Goal: Transaction & Acquisition: Purchase product/service

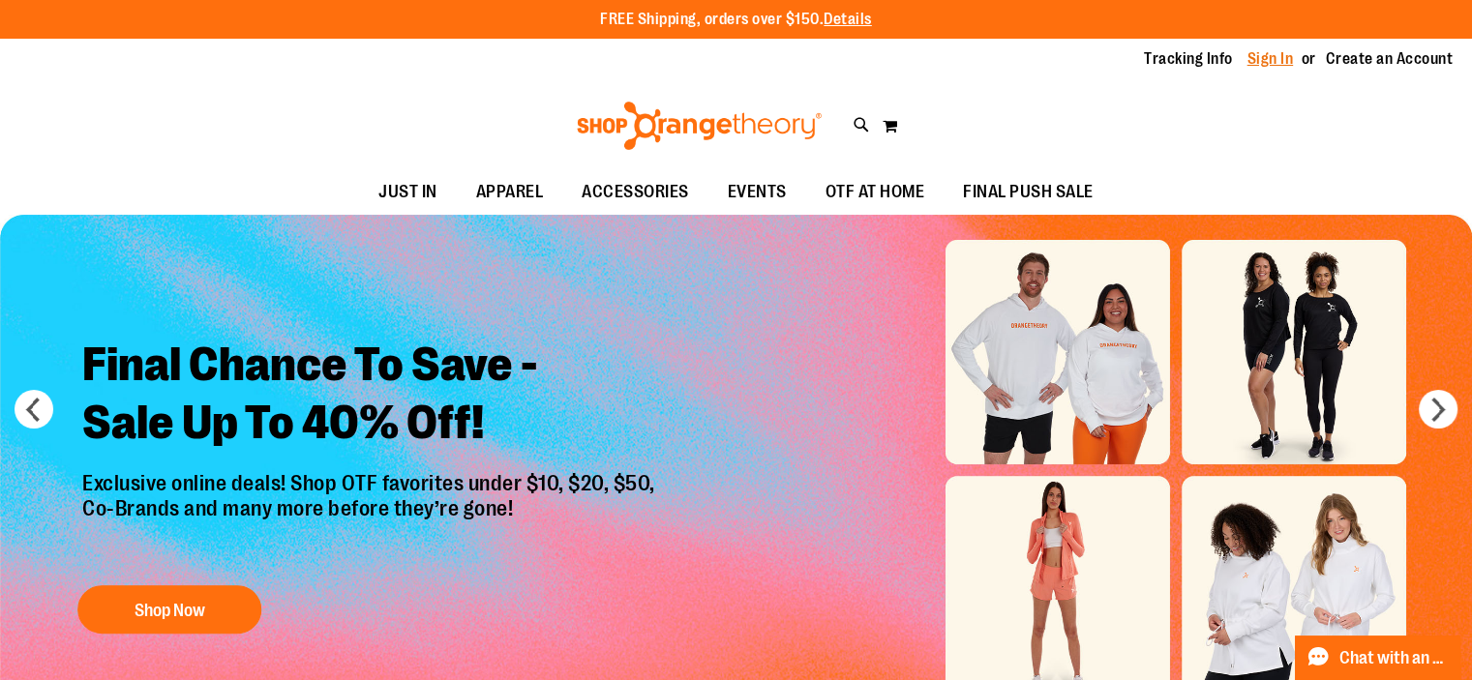
type input "**********"
click at [1270, 62] on link "Sign In" at bounding box center [1270, 58] width 46 height 21
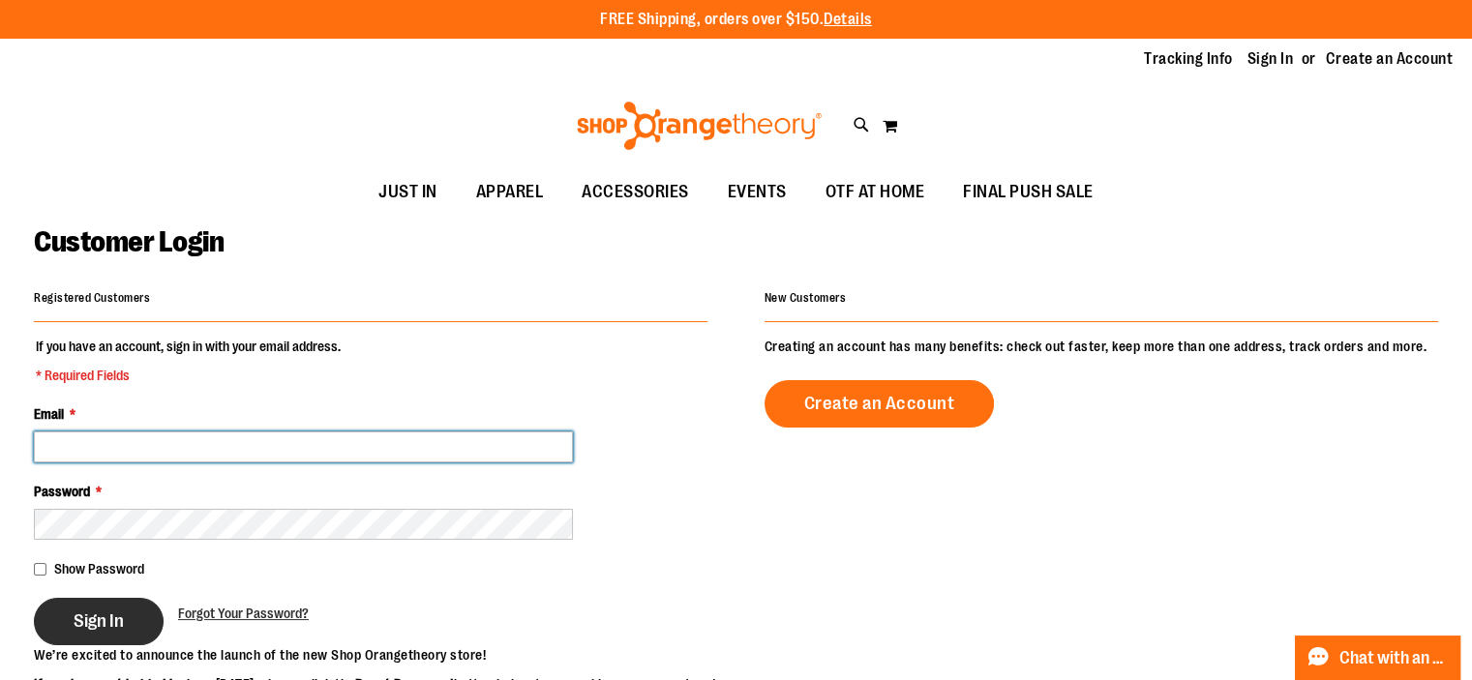
type input "**********"
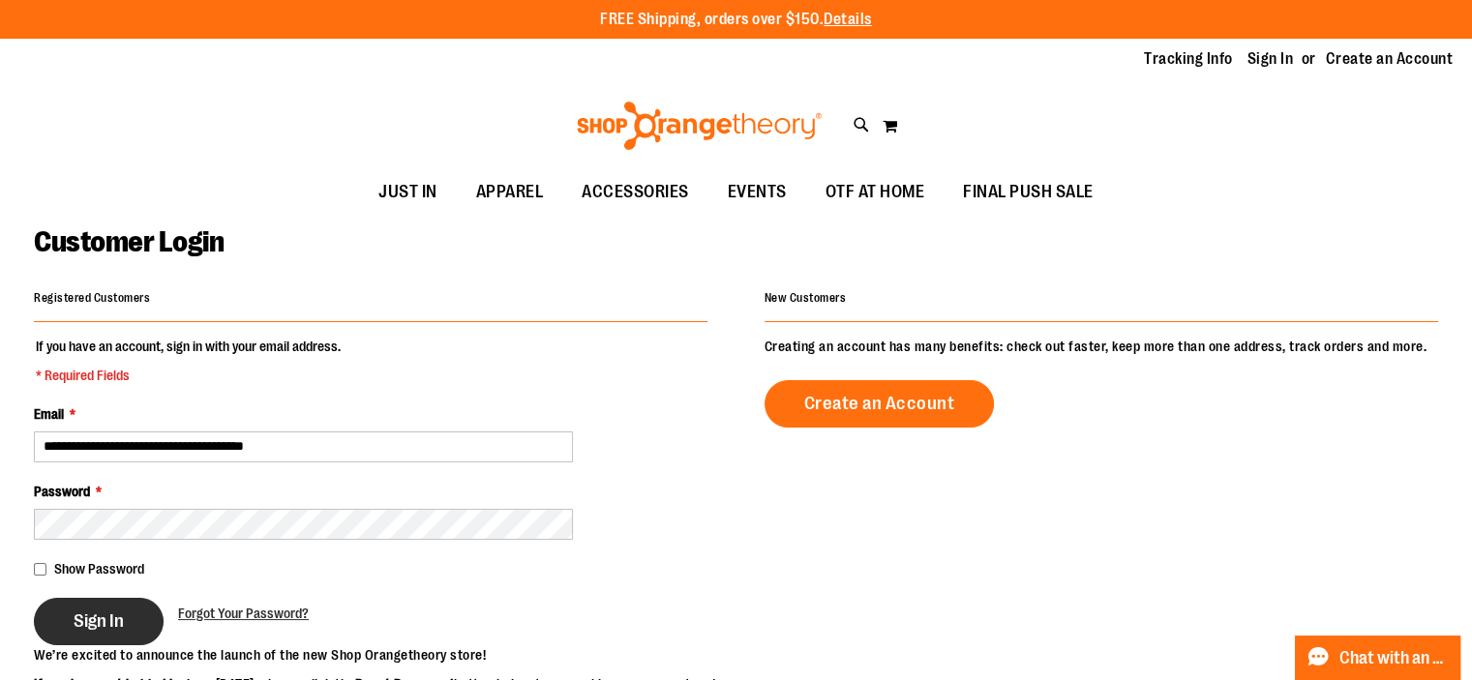
type input "**********"
click at [80, 633] on button "Sign In" at bounding box center [99, 621] width 130 height 47
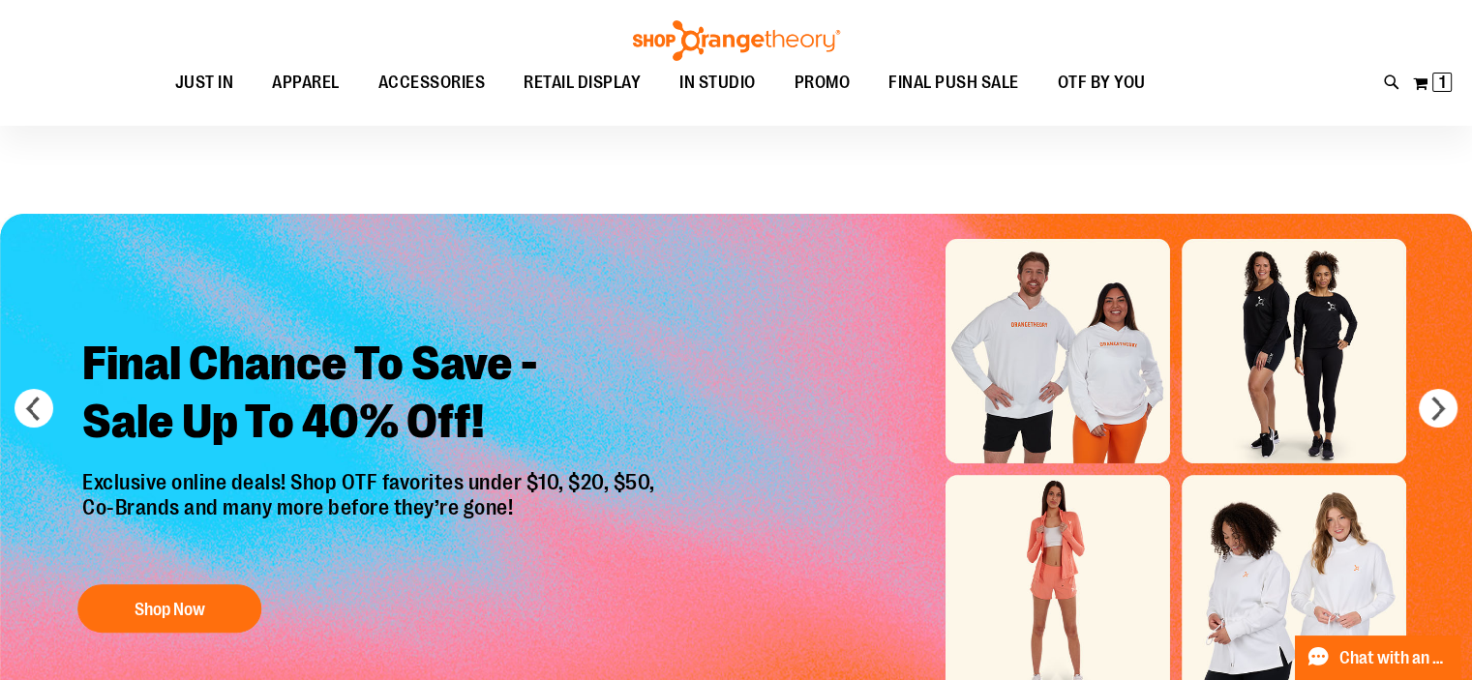
scroll to position [23, 0]
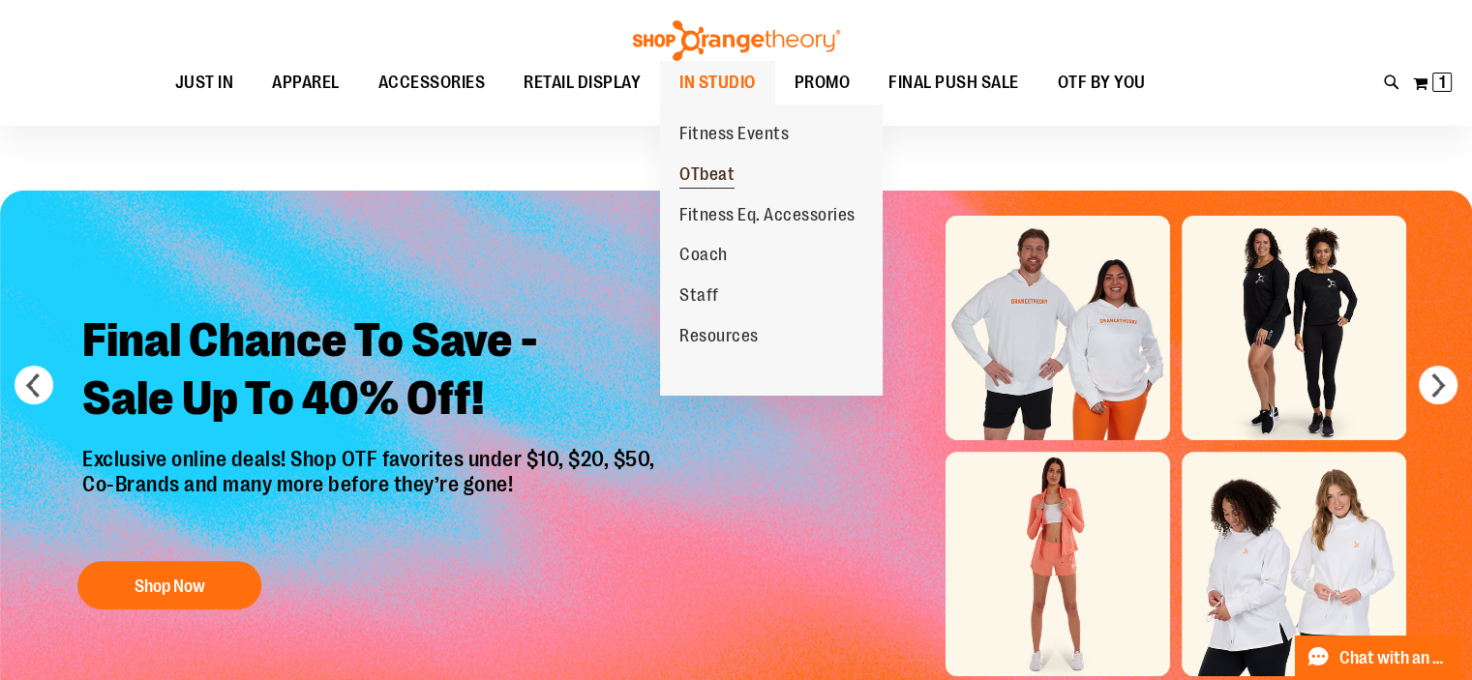
type input "**********"
click at [689, 189] on span "OTbeat" at bounding box center [706, 176] width 55 height 24
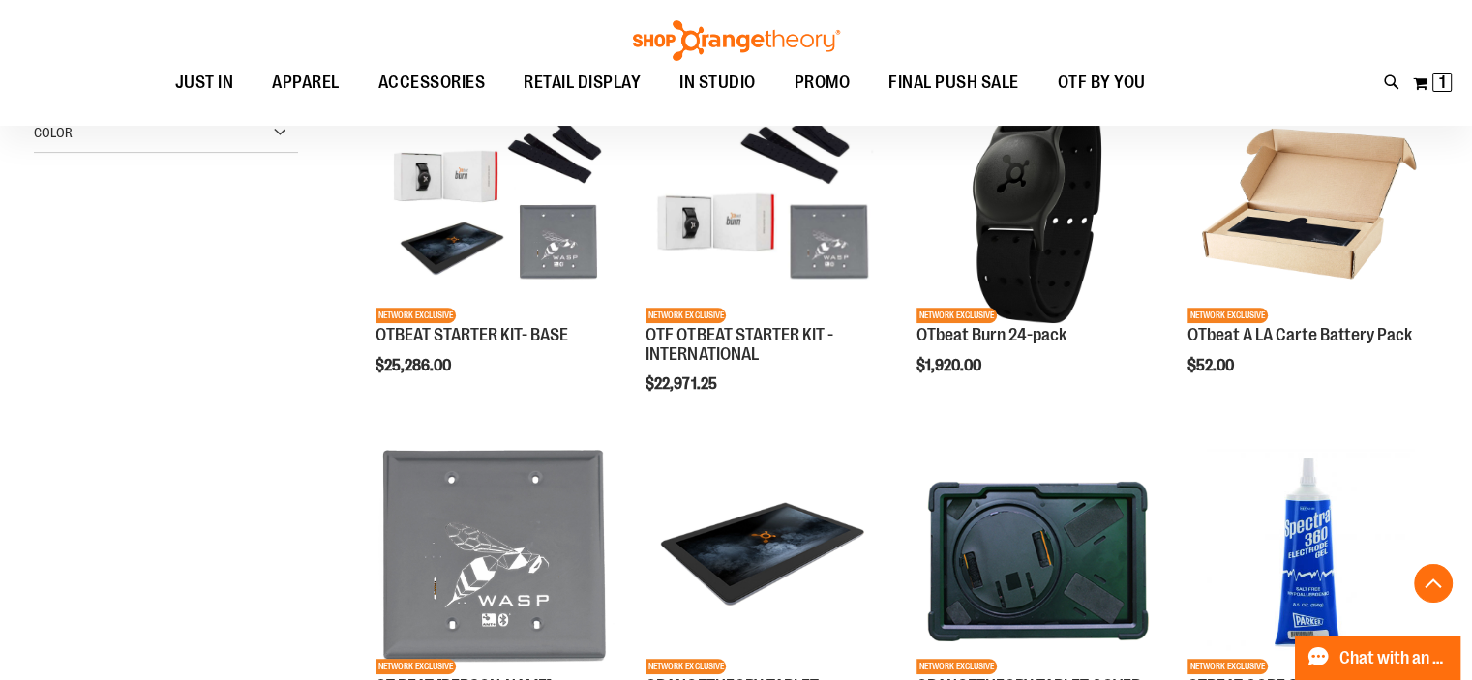
scroll to position [643, 0]
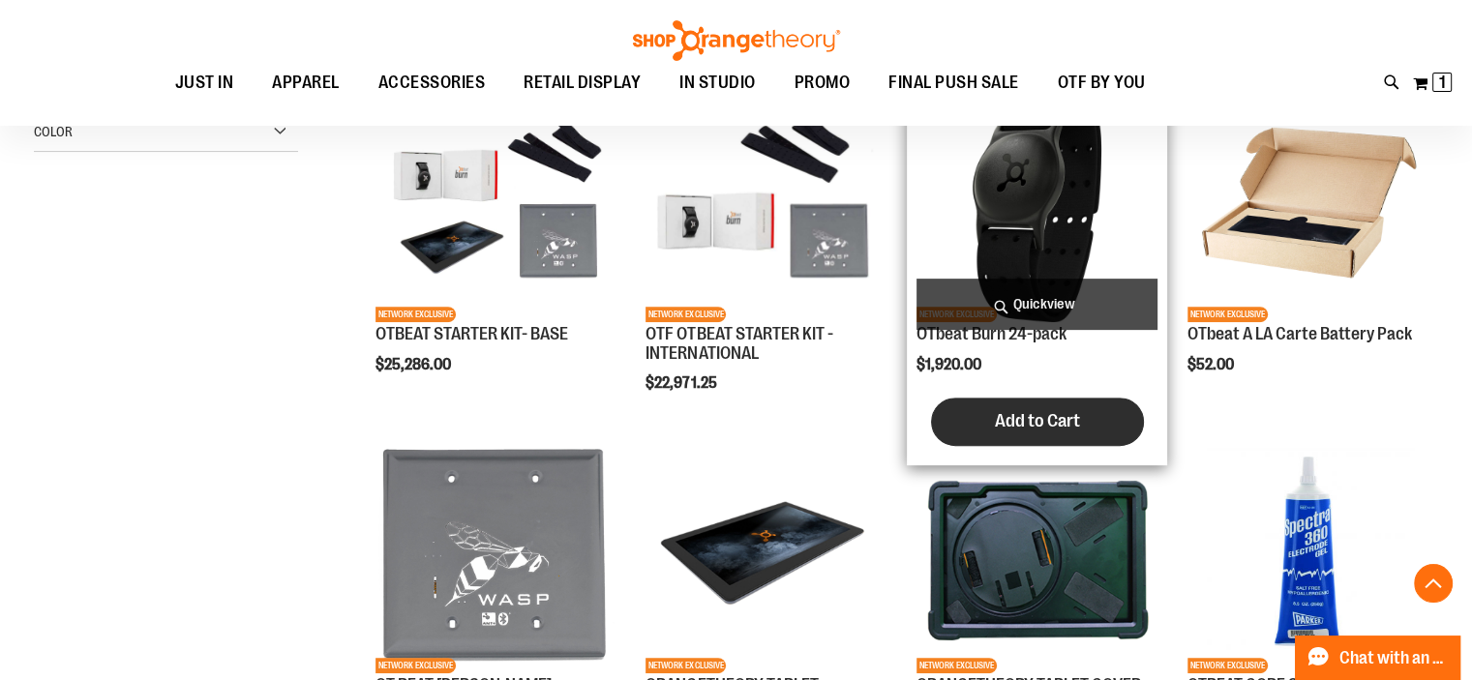
type input "**********"
click at [1020, 440] on button "Add to Cart" at bounding box center [1037, 422] width 213 height 48
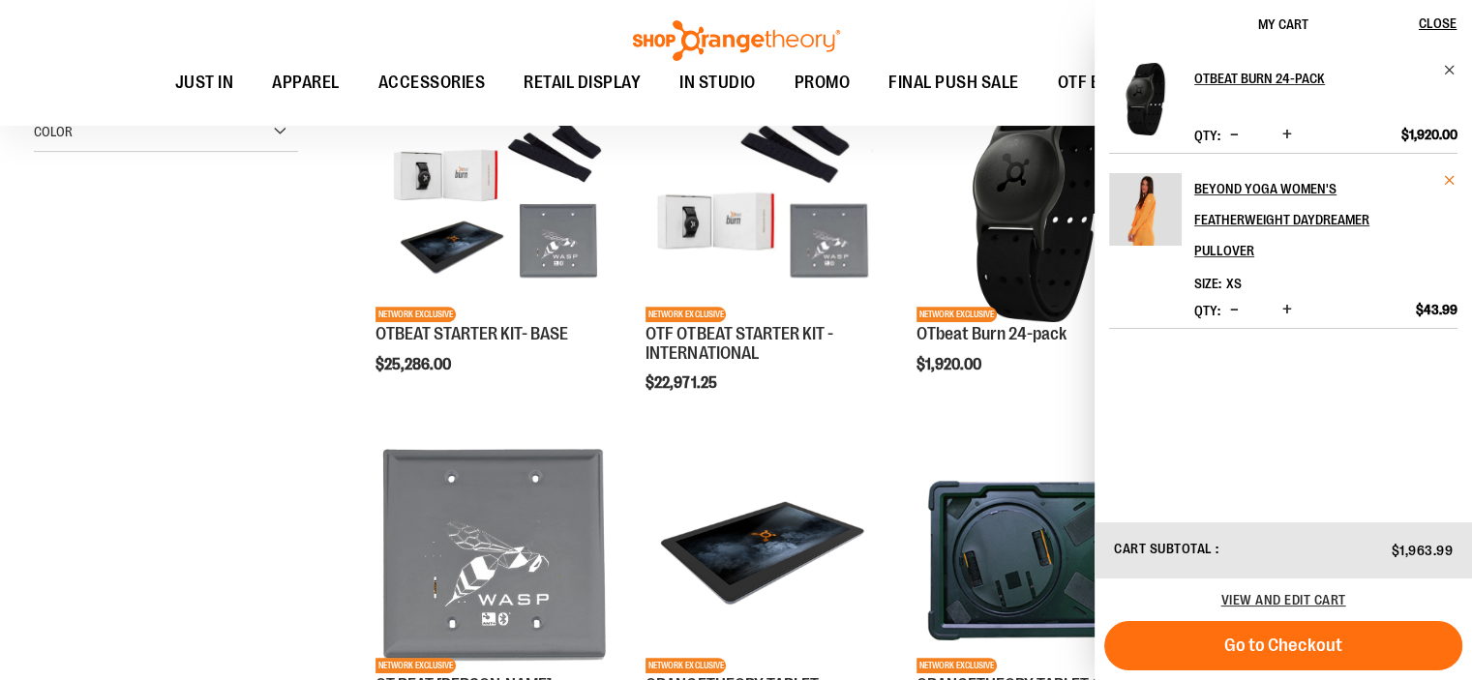
click at [1449, 178] on span "Remove item" at bounding box center [1450, 180] width 15 height 15
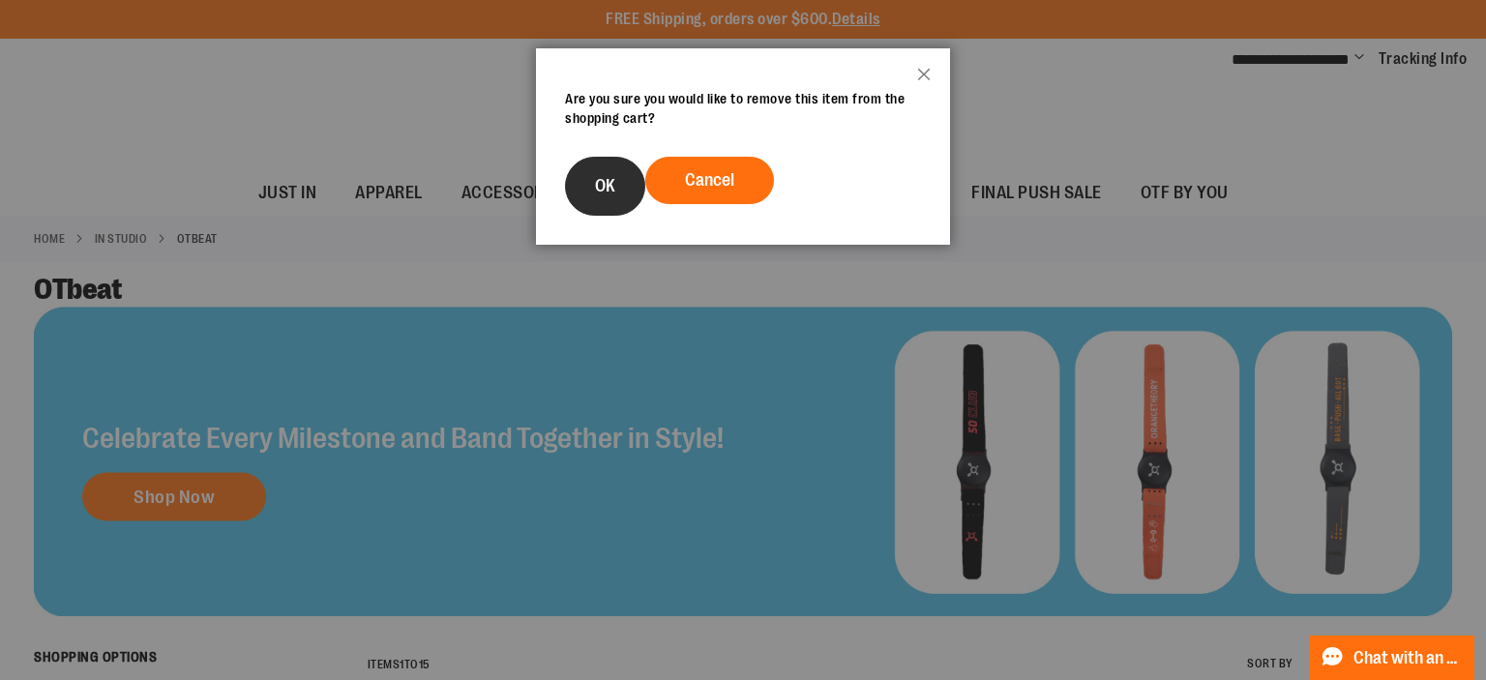
click at [584, 194] on button "OK" at bounding box center [605, 186] width 80 height 59
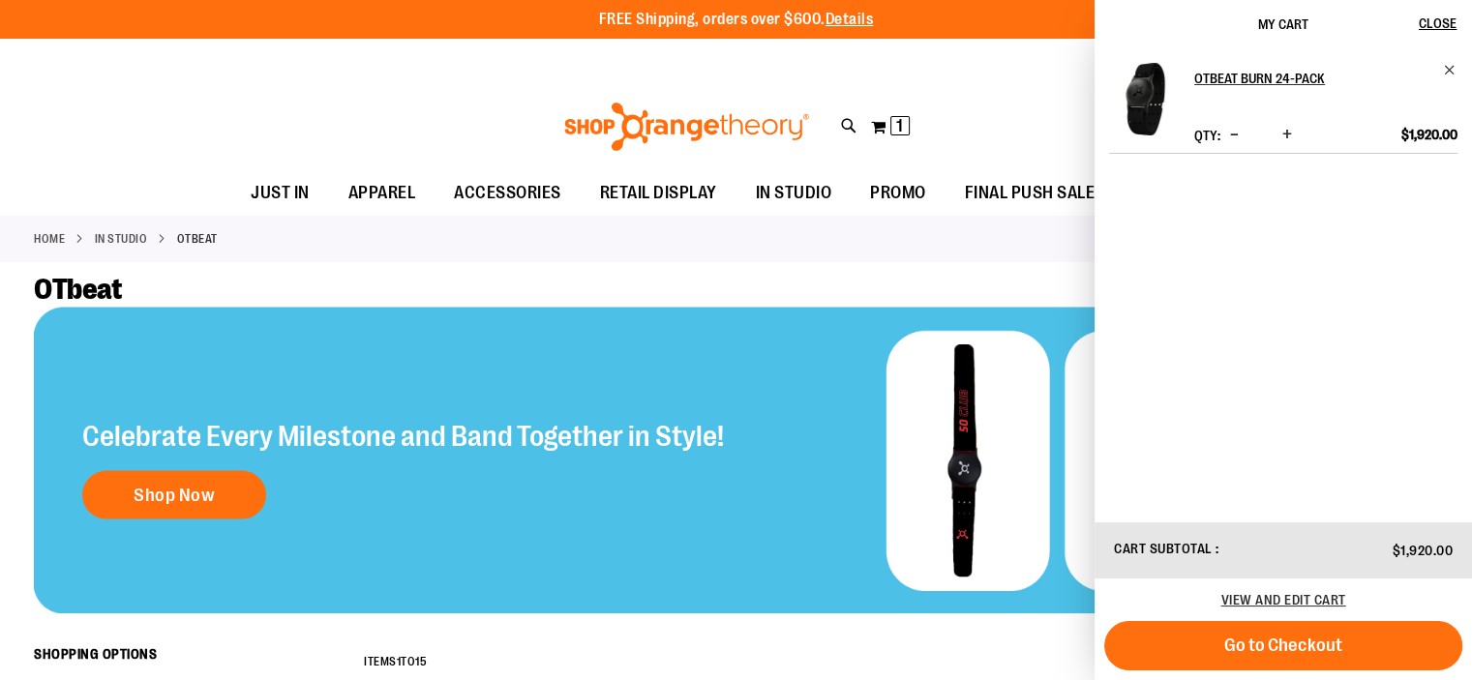
click at [1285, 133] on span "Increase product quantity" at bounding box center [1287, 134] width 10 height 19
click at [455, 114] on div "Toggle Nav Search Popular Suggestions Advanced Search" at bounding box center [736, 126] width 1472 height 89
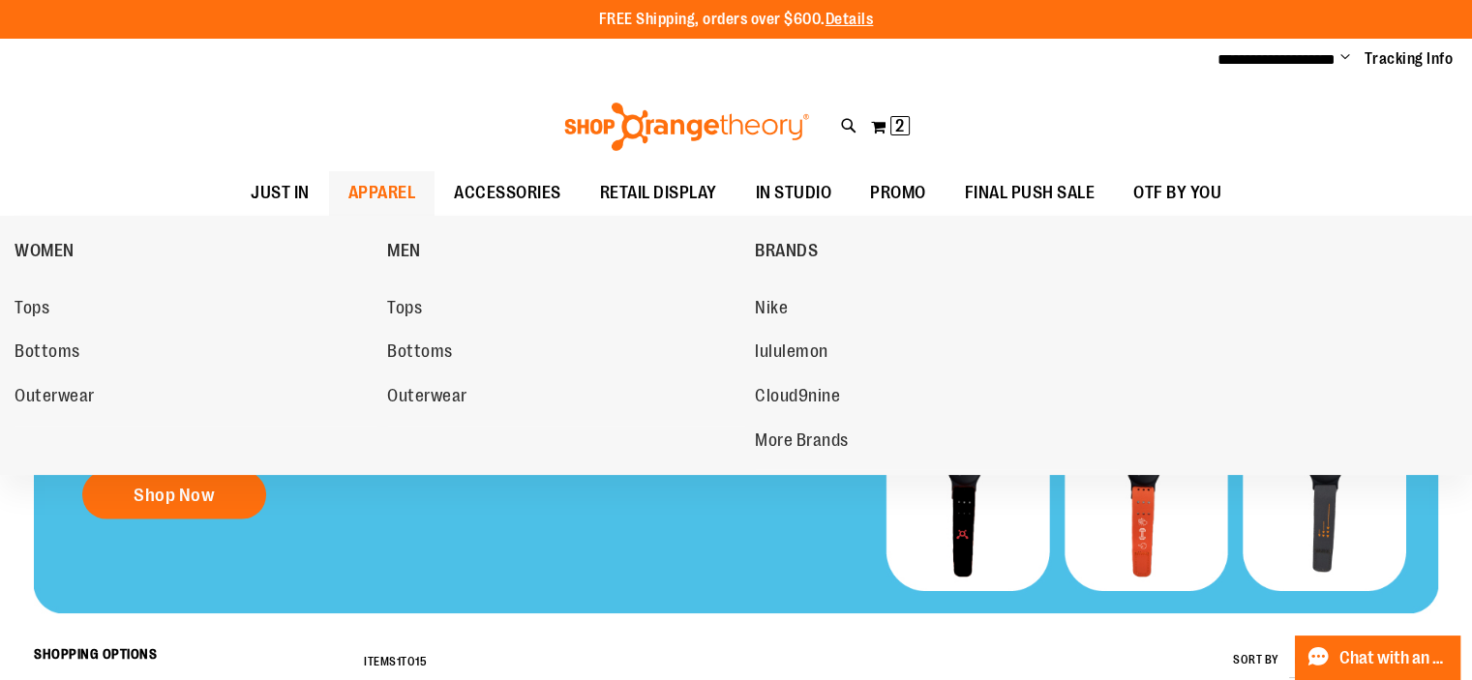
click at [379, 186] on span "APPAREL" at bounding box center [382, 193] width 68 height 44
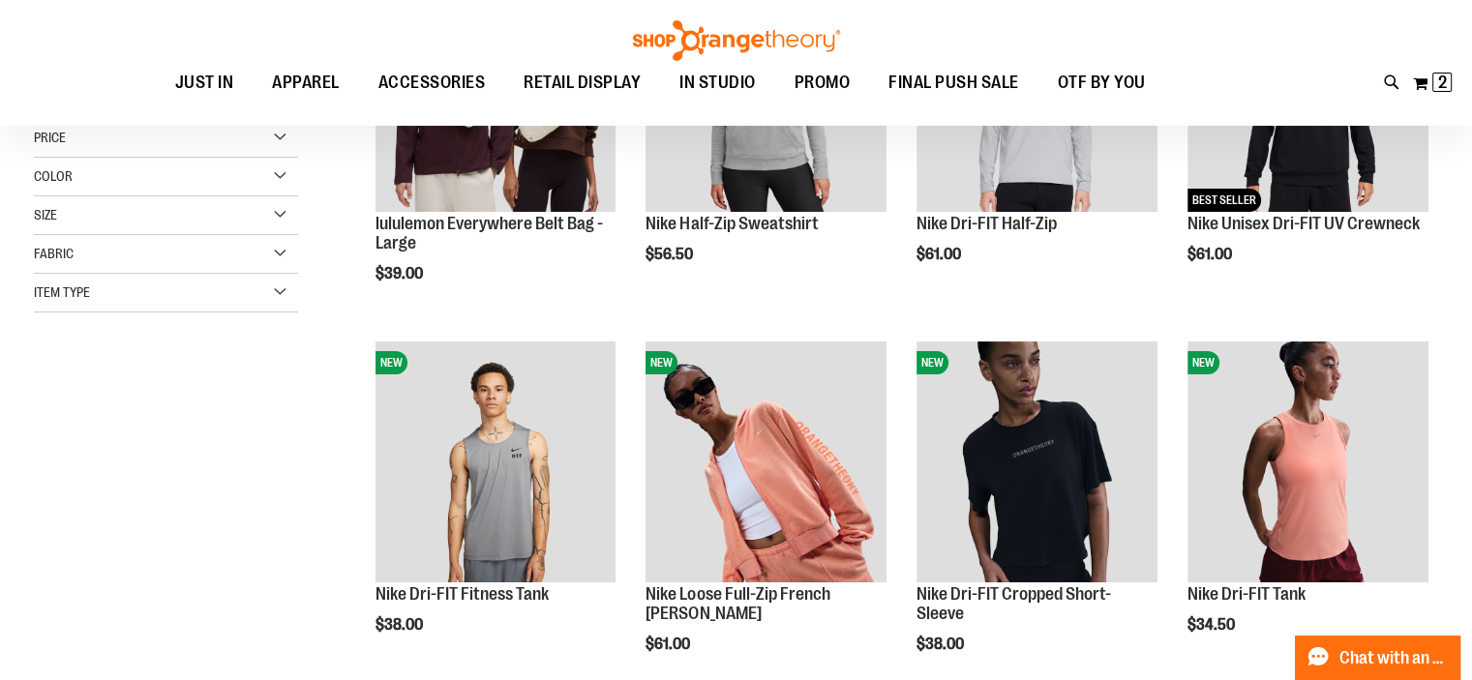
scroll to position [232, 0]
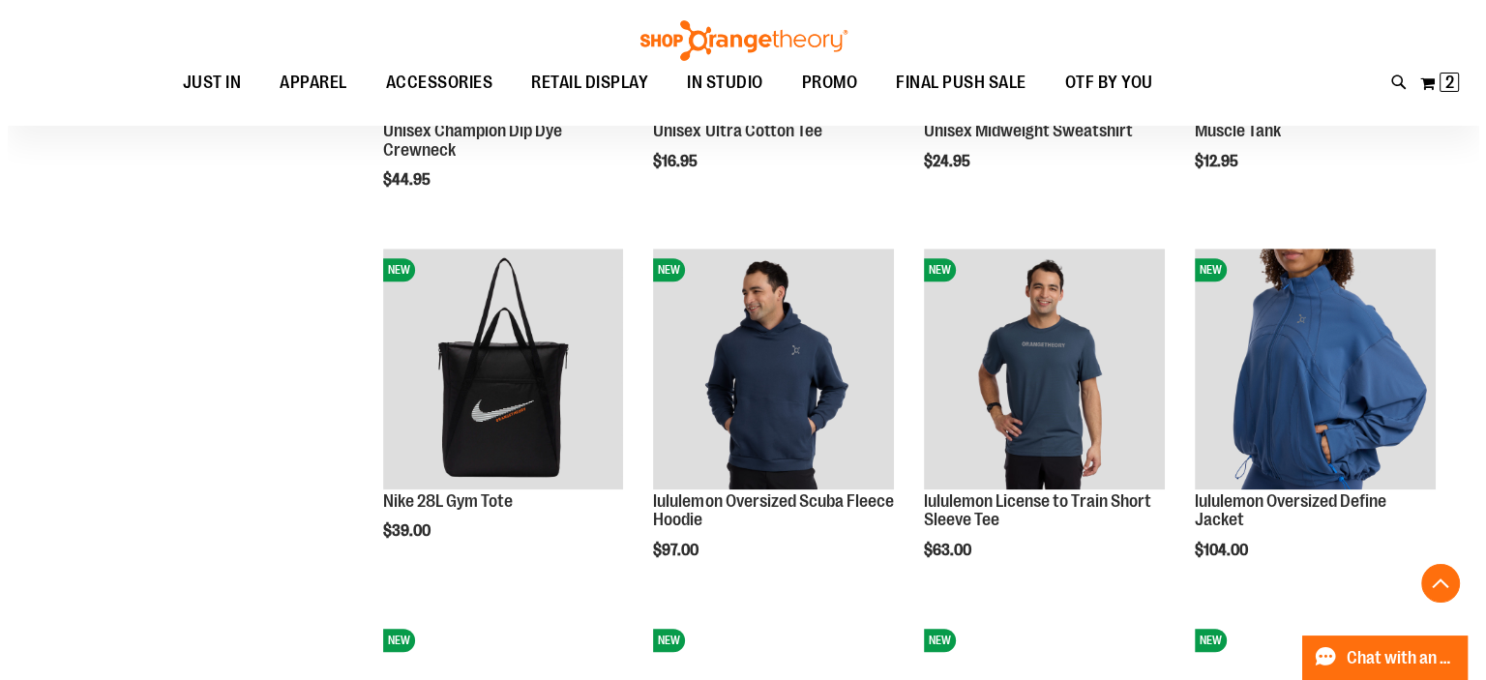
scroll to position [1468, 0]
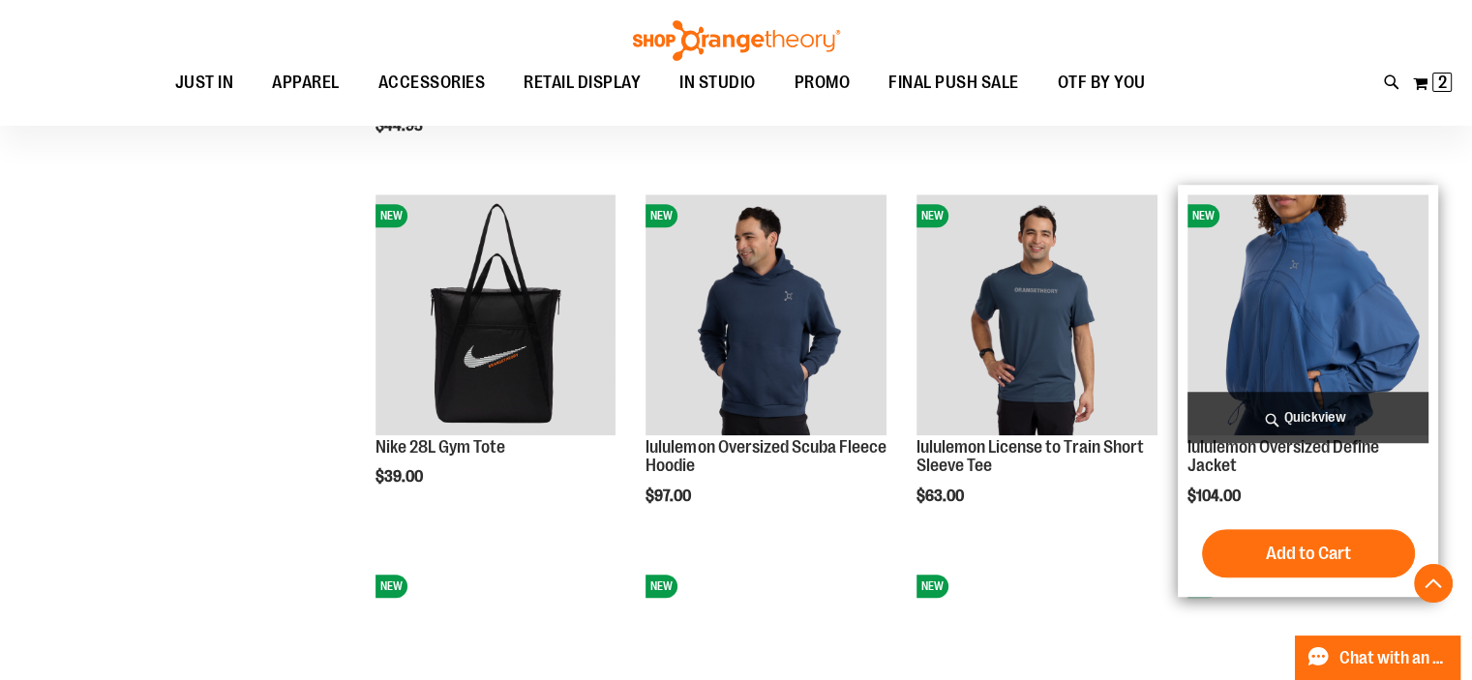
type input "**********"
click at [1336, 405] on span "Quickview" at bounding box center [1307, 417] width 241 height 51
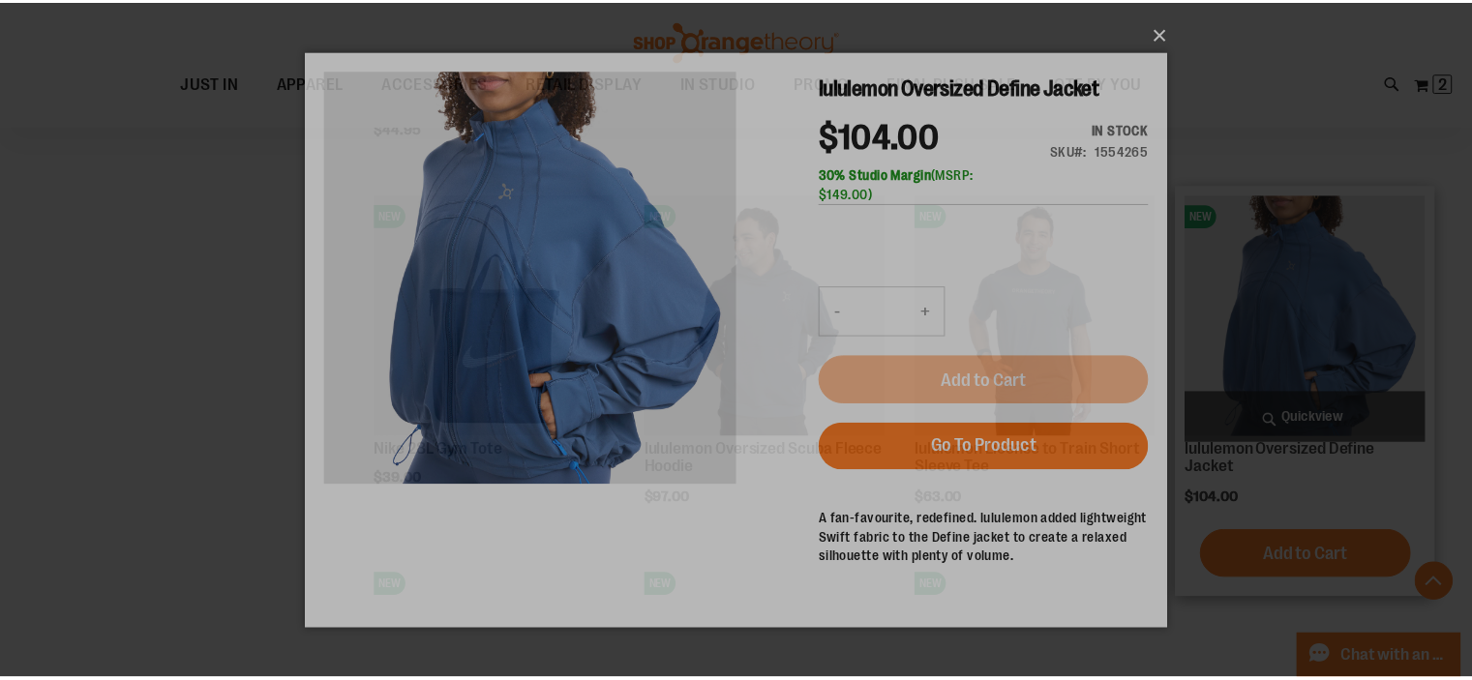
scroll to position [0, 0]
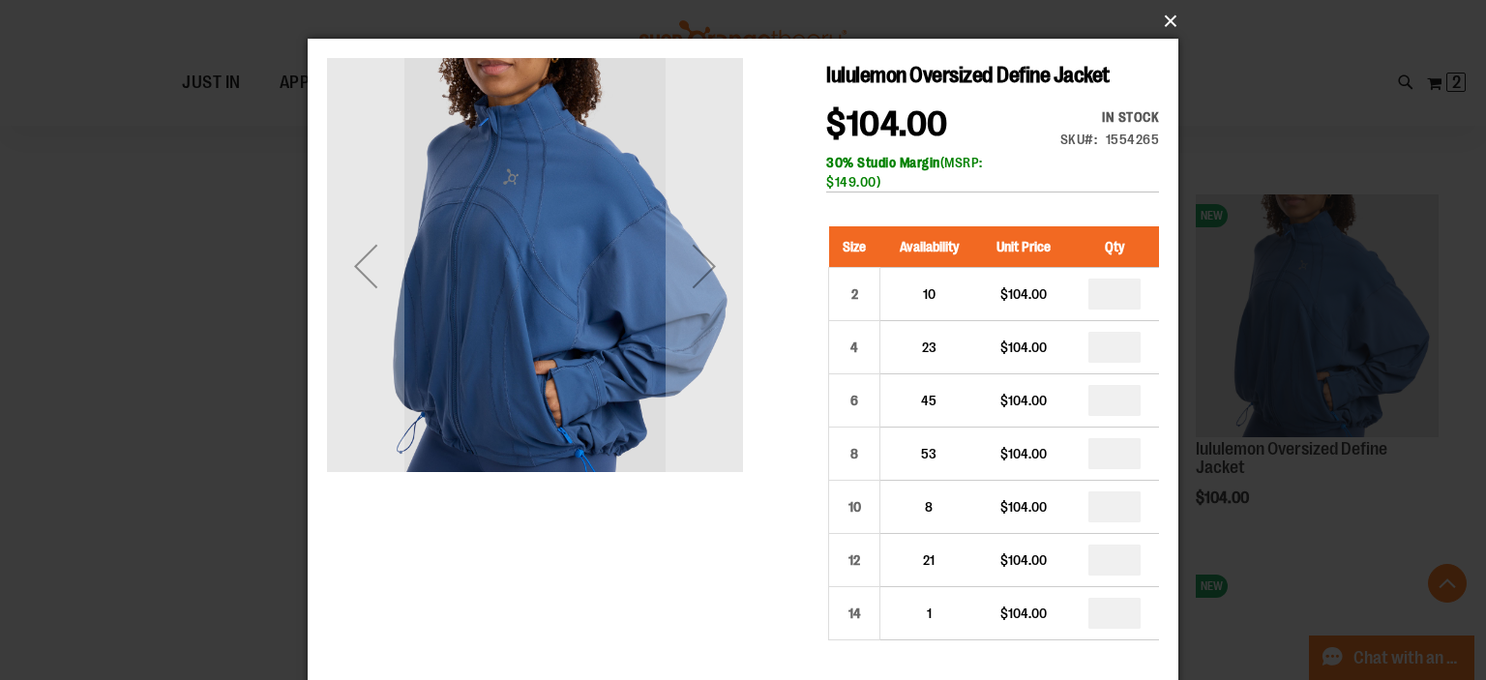
click at [1167, 17] on button "×" at bounding box center [749, 21] width 871 height 43
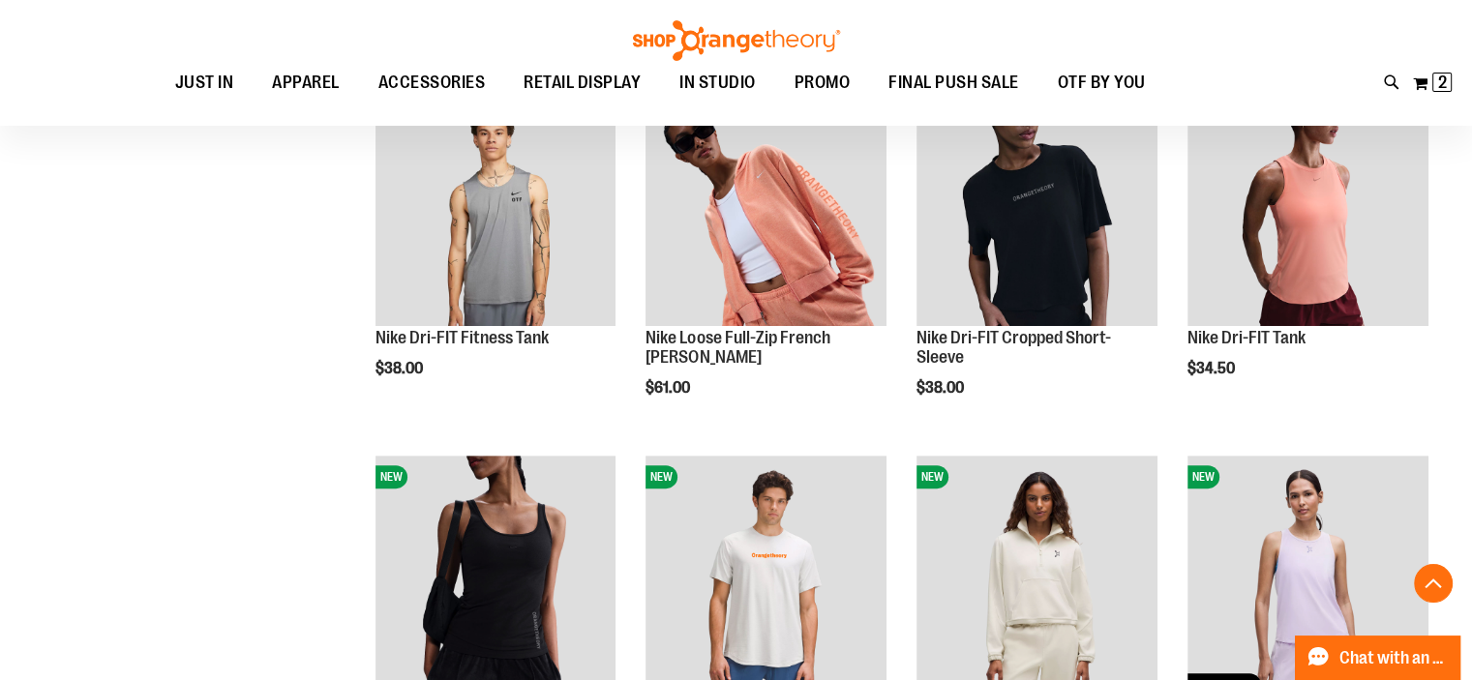
scroll to position [334, 0]
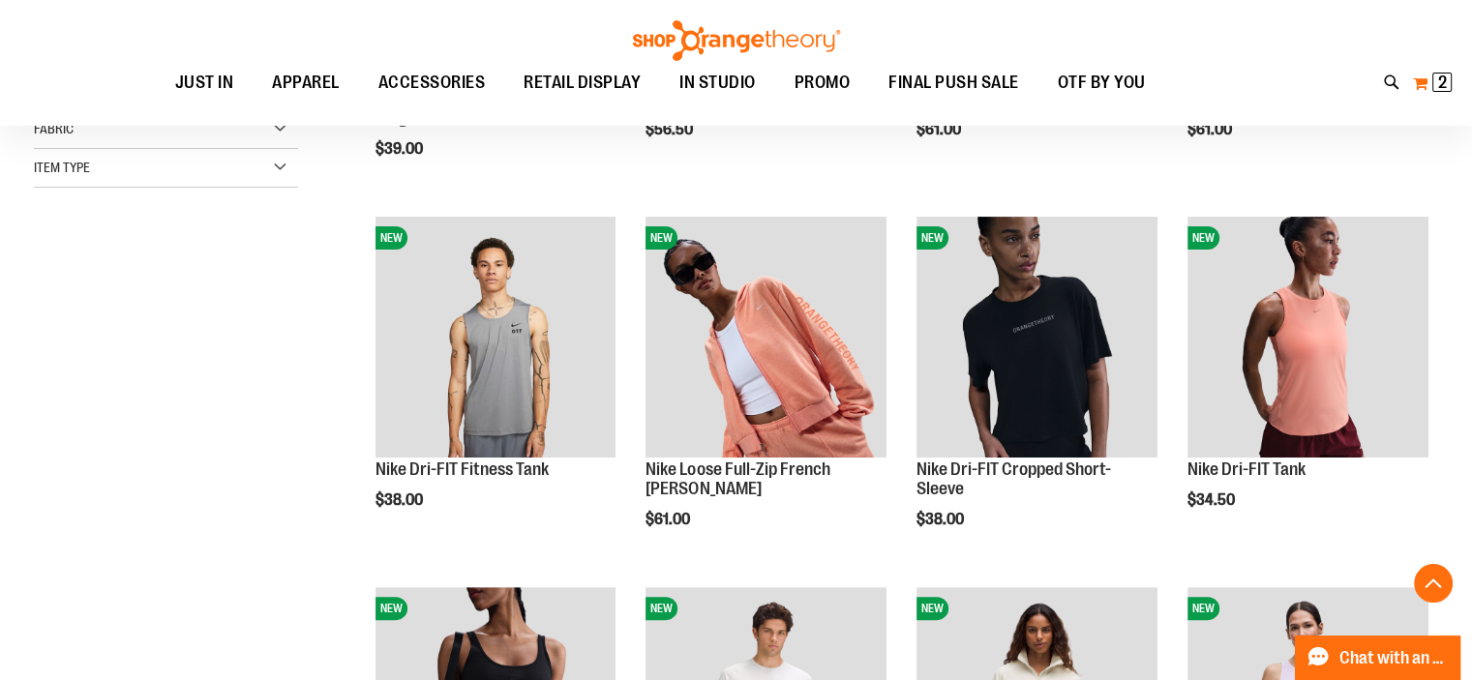
click at [1438, 79] on span "2" at bounding box center [1442, 82] width 9 height 19
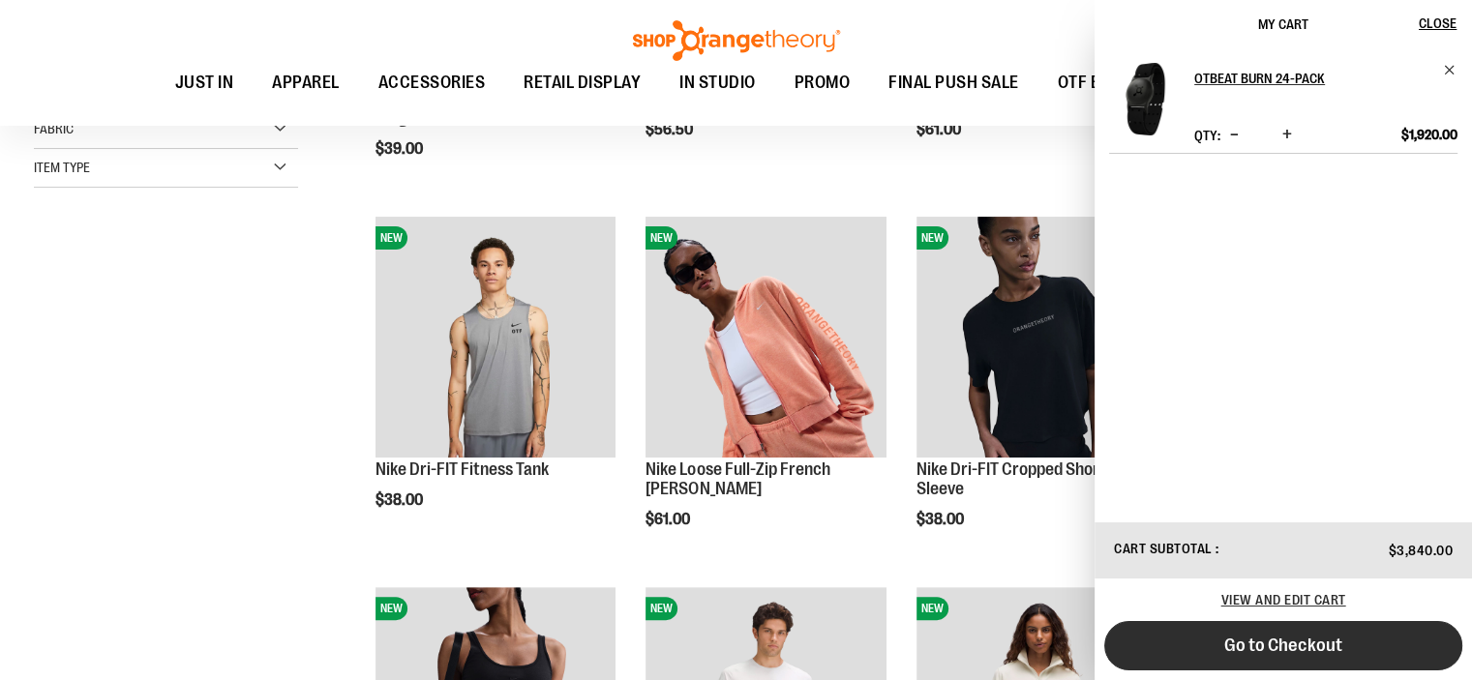
click at [1274, 634] on button "Go to Checkout" at bounding box center [1283, 645] width 358 height 49
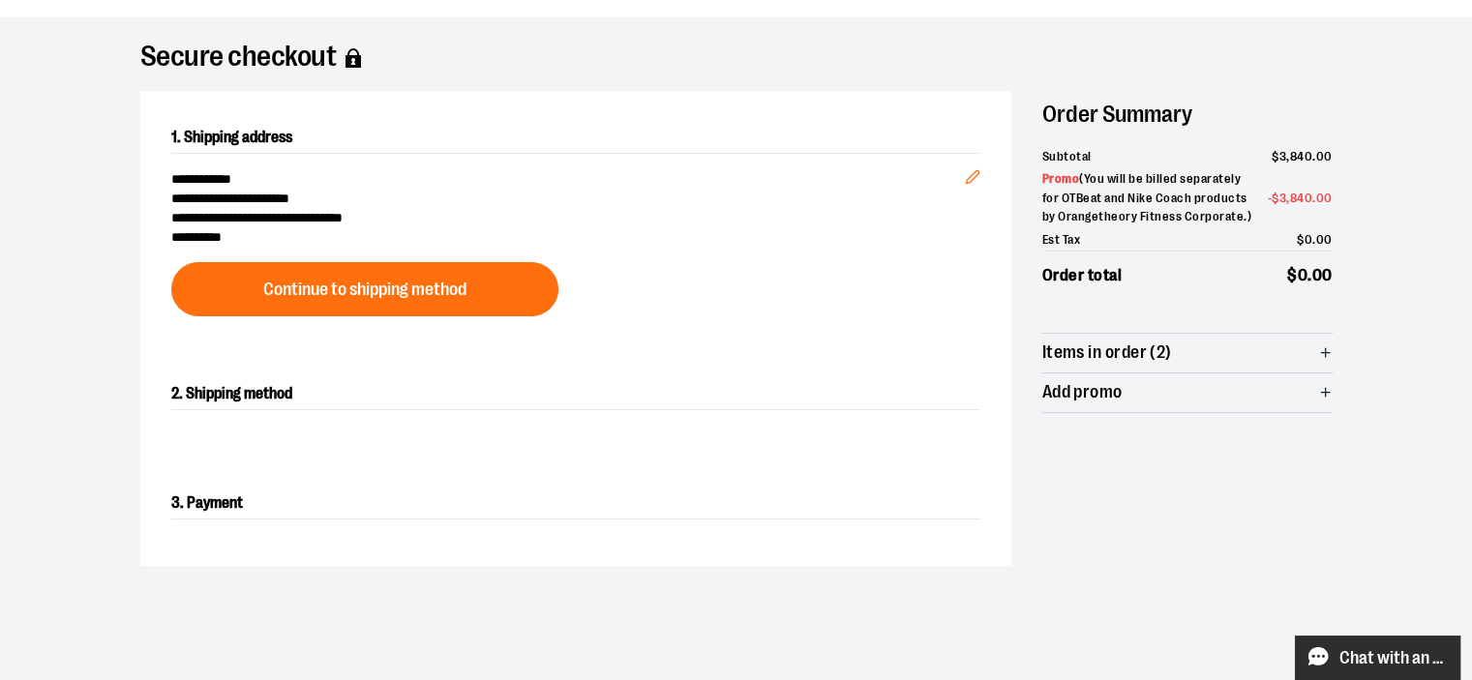
scroll to position [292, 0]
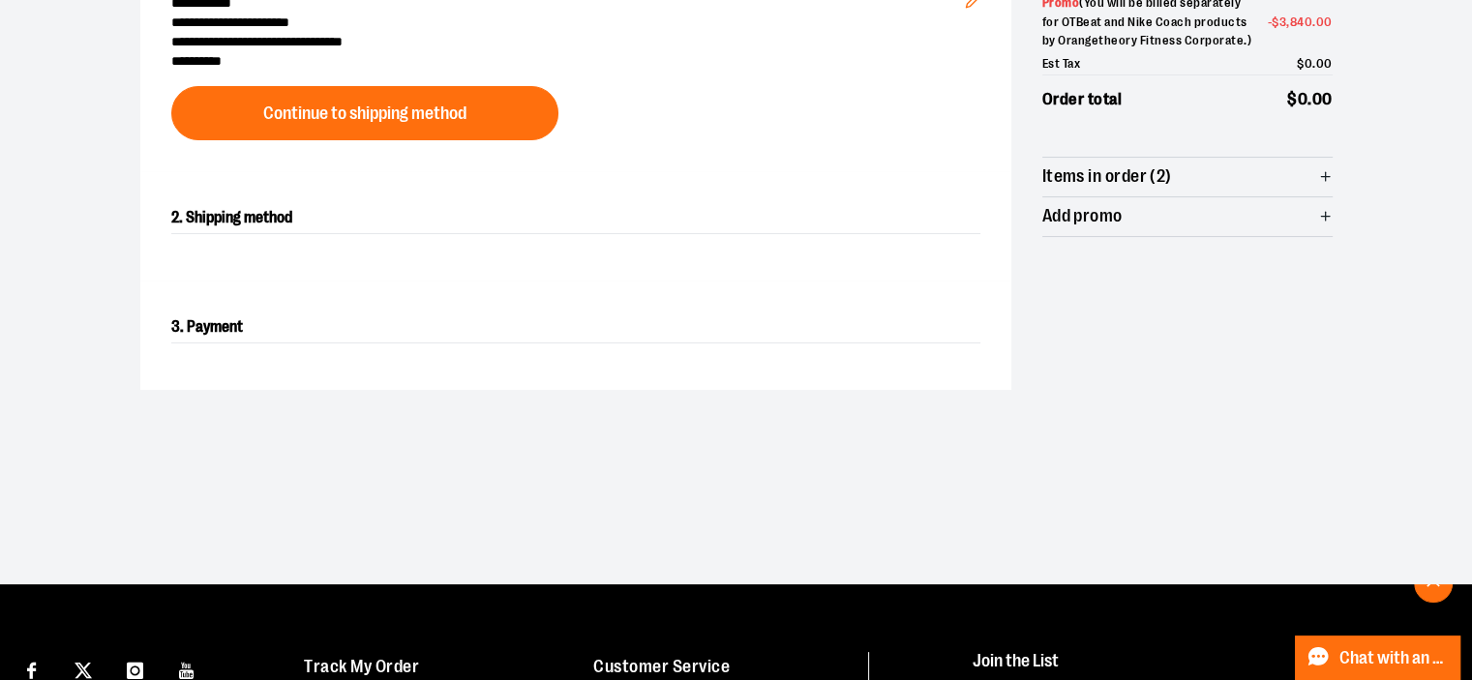
click at [462, 115] on span "Continue to shipping method" at bounding box center [364, 114] width 203 height 18
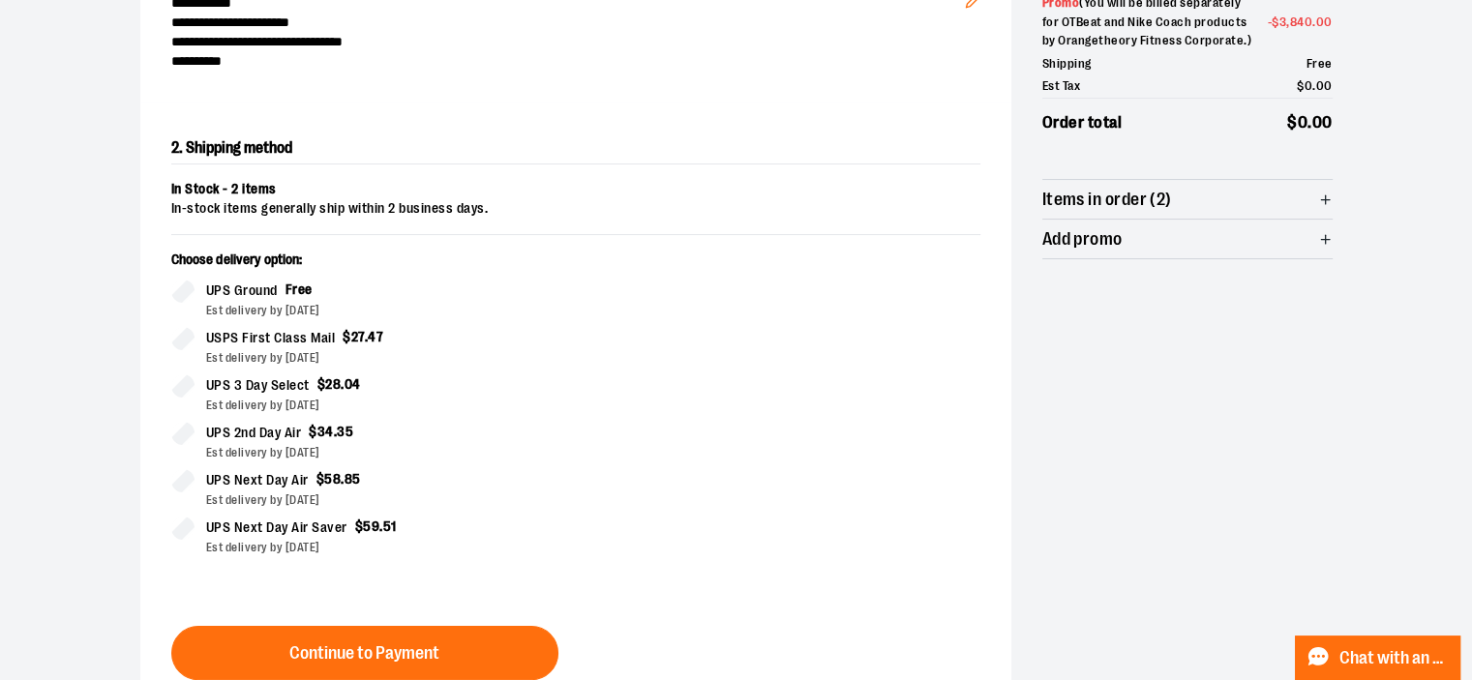
scroll to position [311, 0]
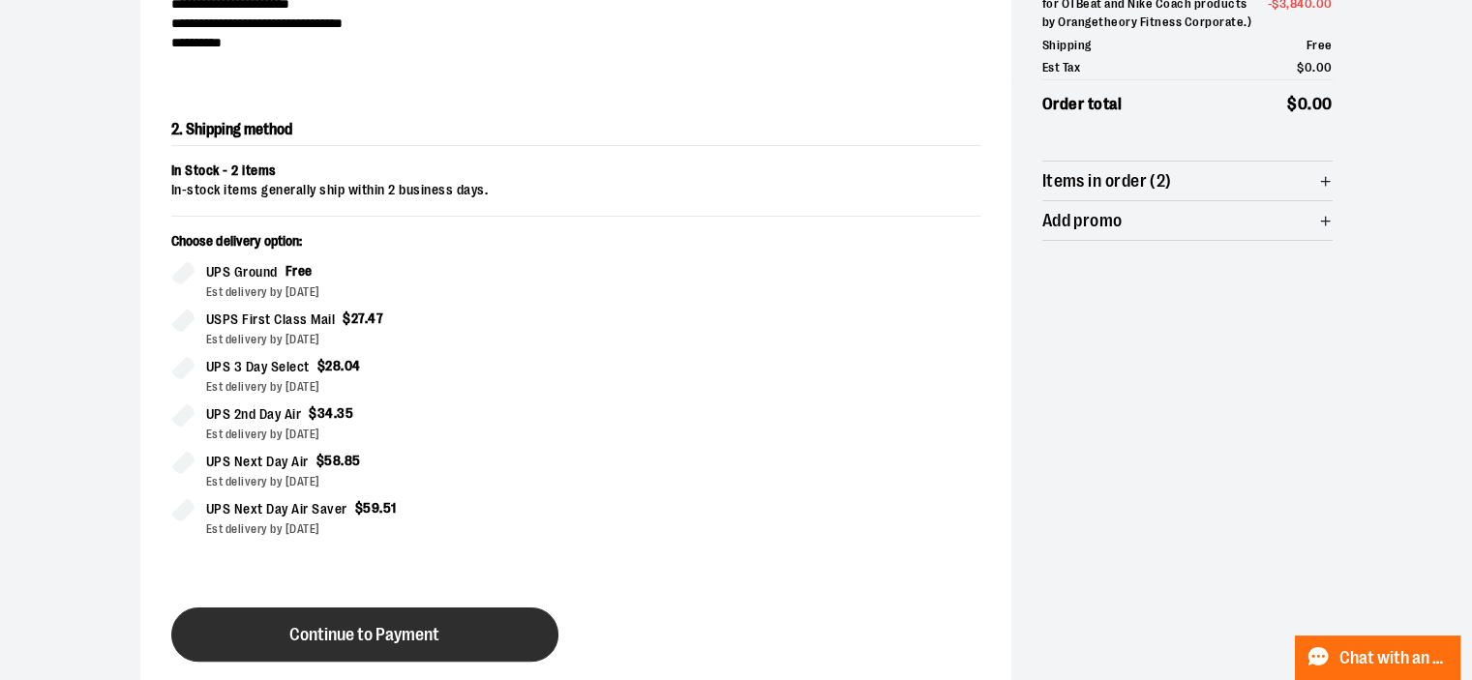
click at [340, 645] on button "Continue to Payment" at bounding box center [364, 635] width 387 height 54
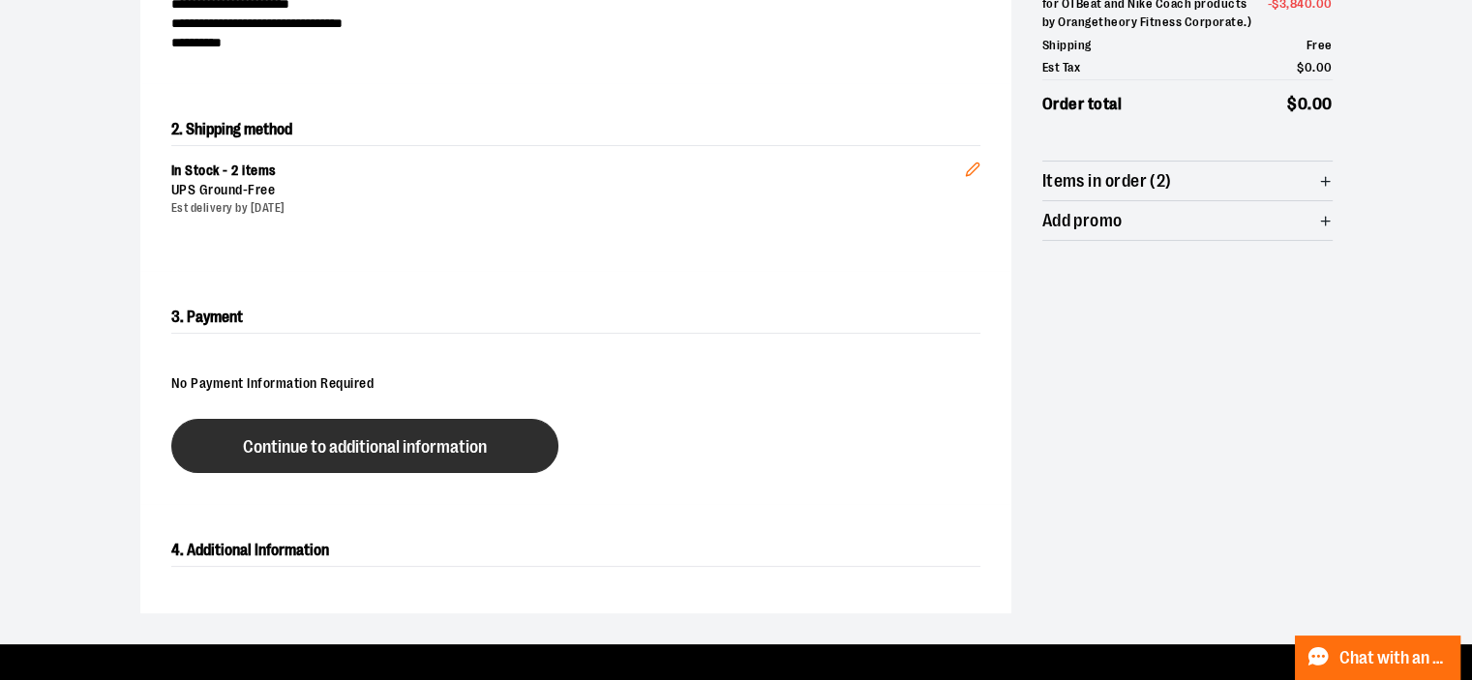
click at [345, 442] on span "Continue to additional information" at bounding box center [365, 447] width 244 height 18
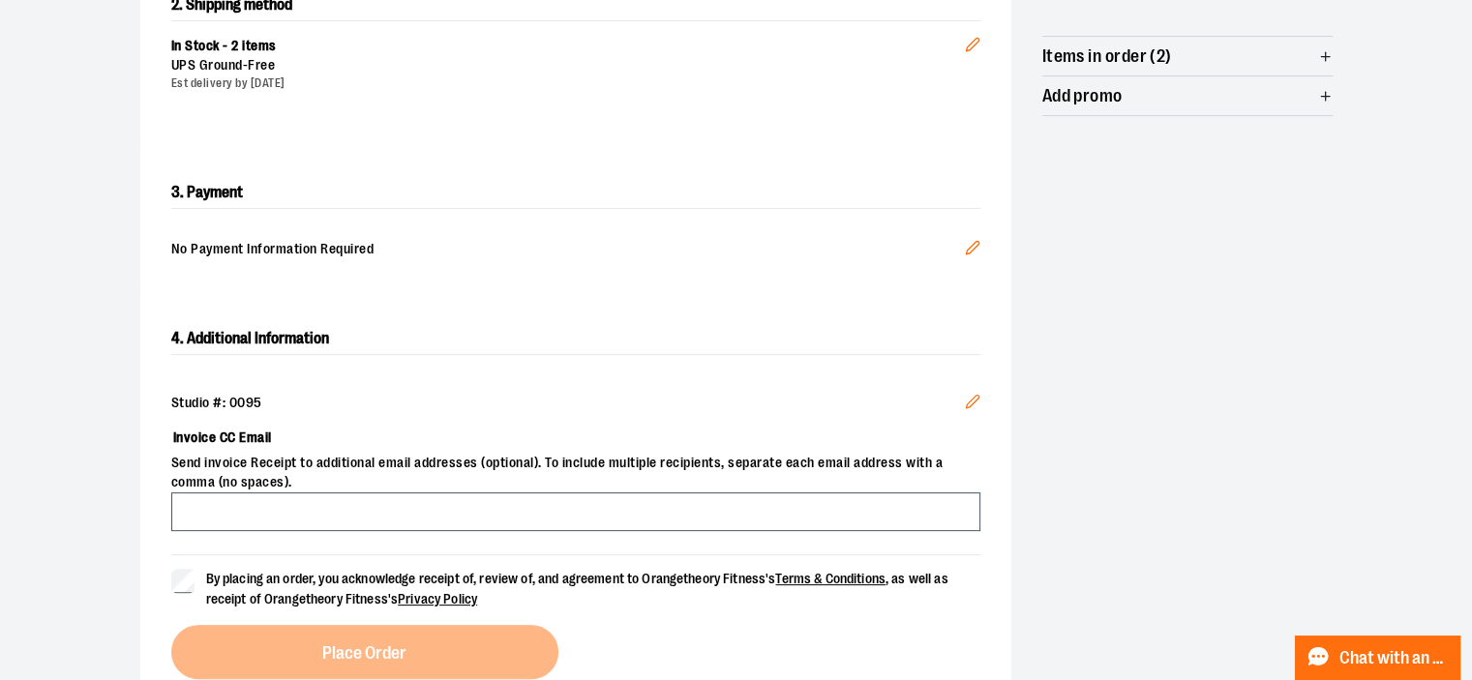
scroll to position [525, 0]
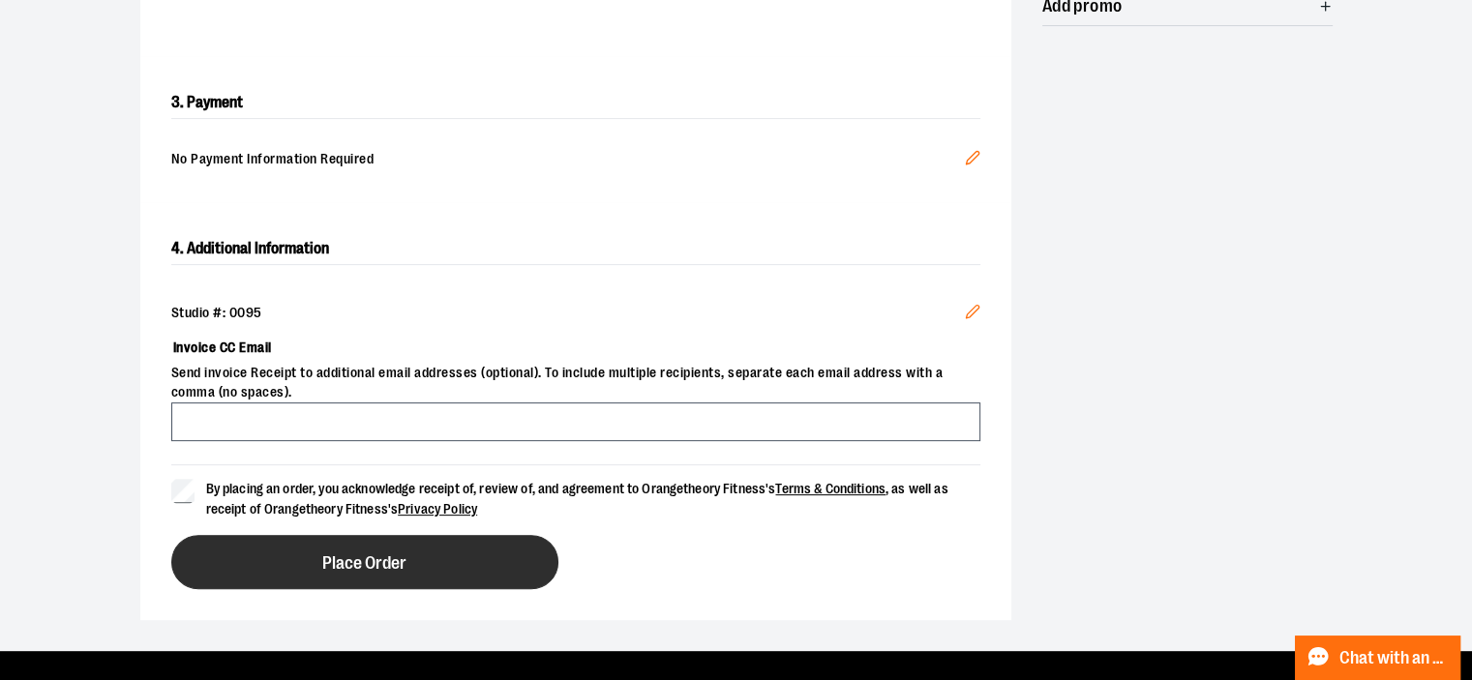
click at [298, 575] on button "Place Order" at bounding box center [364, 562] width 387 height 54
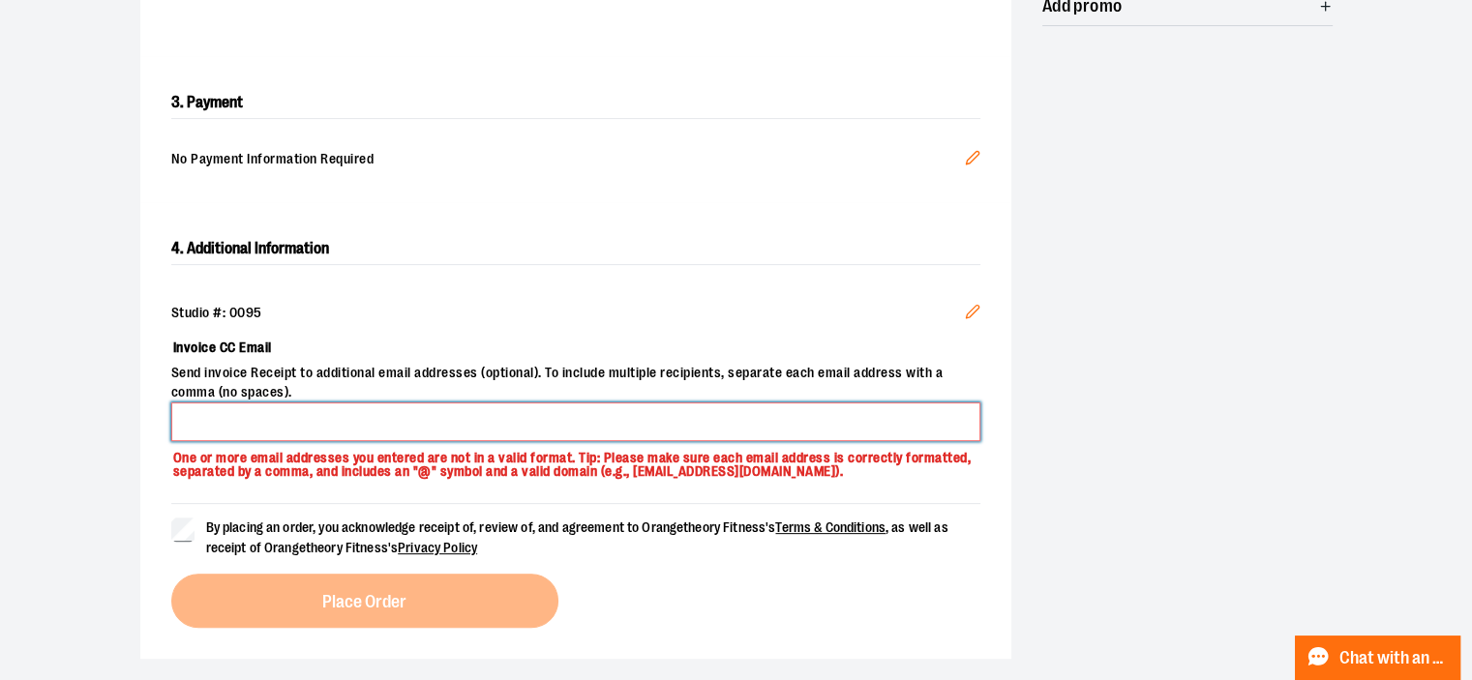
click at [393, 425] on input "Invoice CC Email" at bounding box center [575, 422] width 809 height 39
type input "**********"
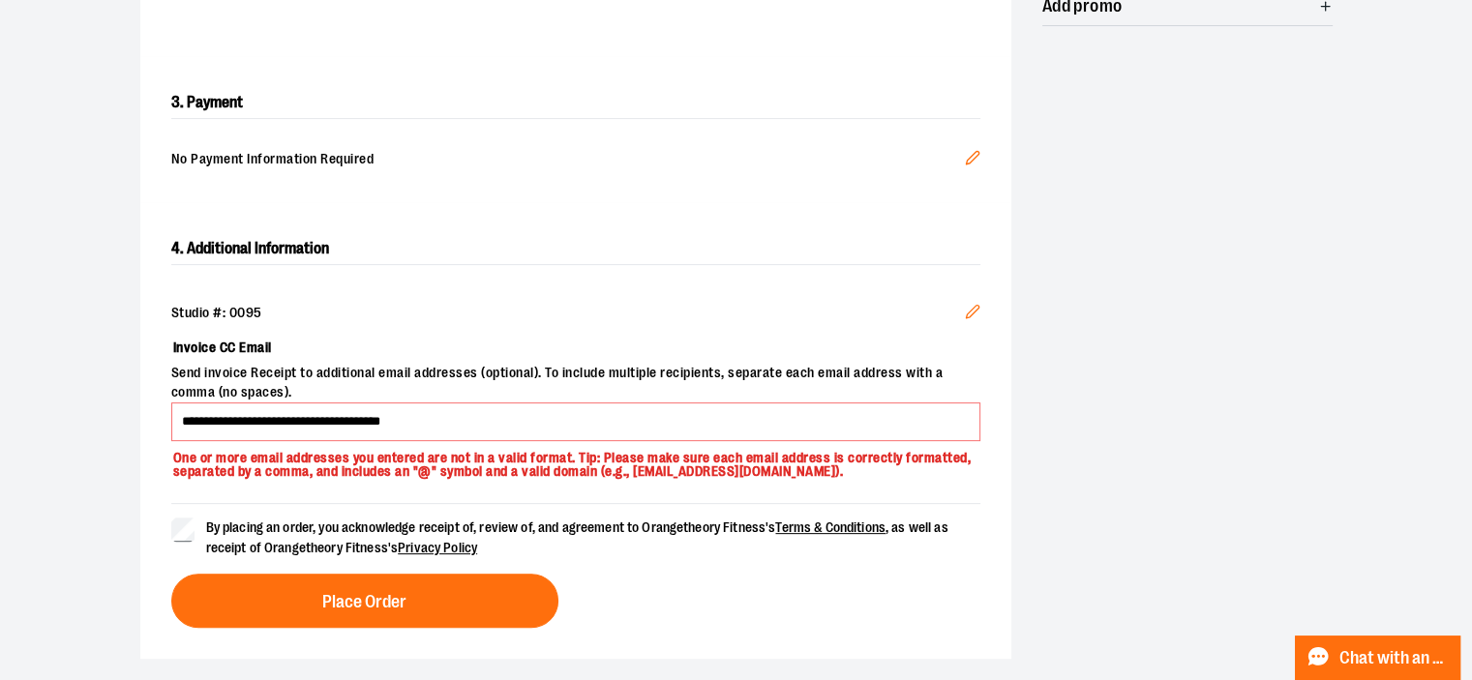
click at [254, 570] on div "By placing an order, you acknowledge receipt of, review of, and agreement to Or…" at bounding box center [575, 565] width 809 height 125
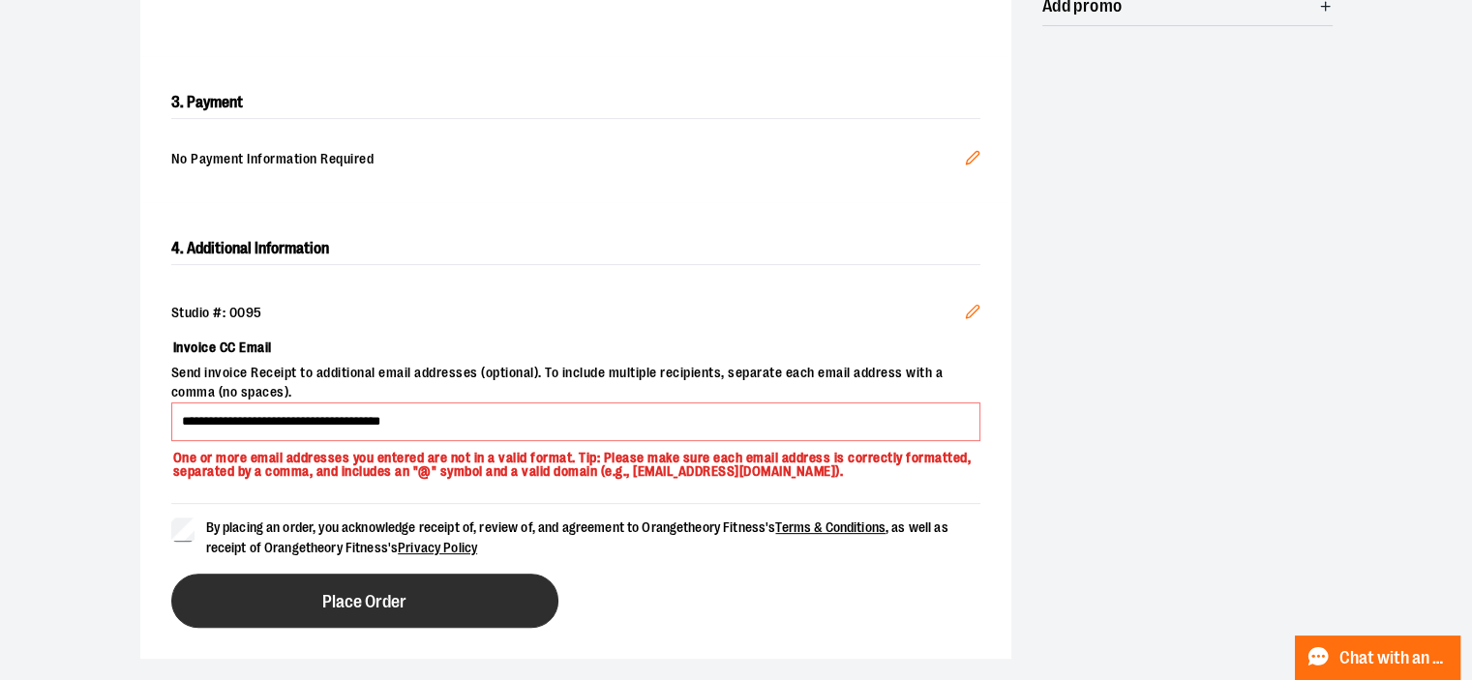
click at [255, 579] on button "Place Order" at bounding box center [364, 601] width 387 height 54
